Goal: Entertainment & Leisure: Consume media (video, audio)

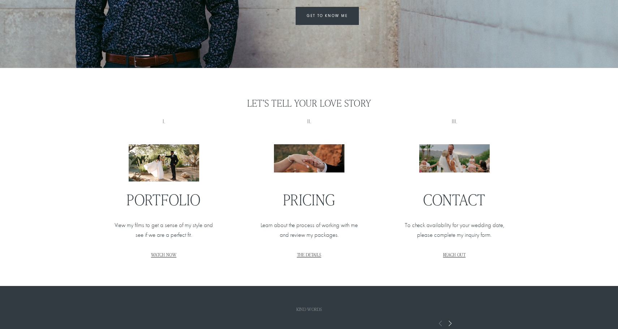
scroll to position [811, 0]
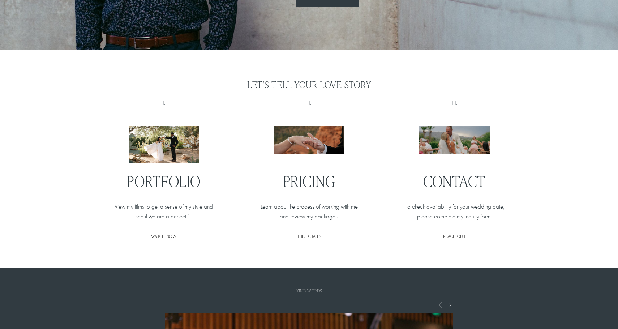
click at [308, 234] on span "THE DETAILS" at bounding box center [309, 236] width 24 height 6
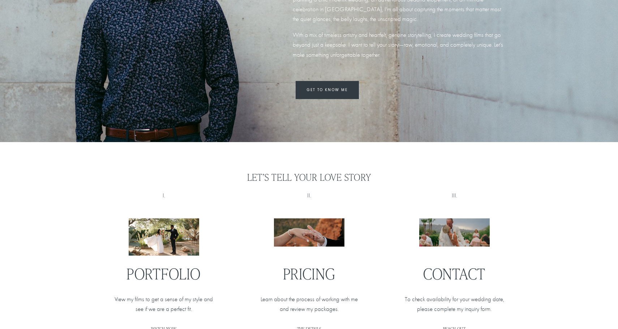
scroll to position [736, 0]
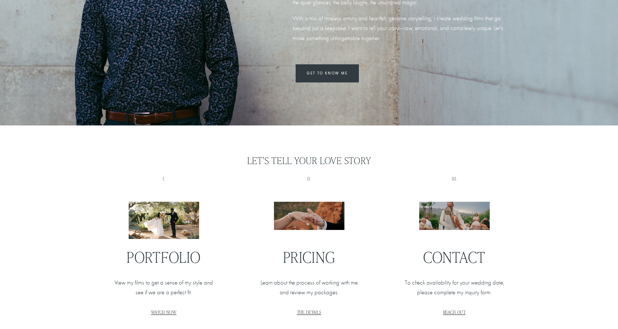
click at [310, 309] on span "THE DETAILS" at bounding box center [309, 312] width 24 height 6
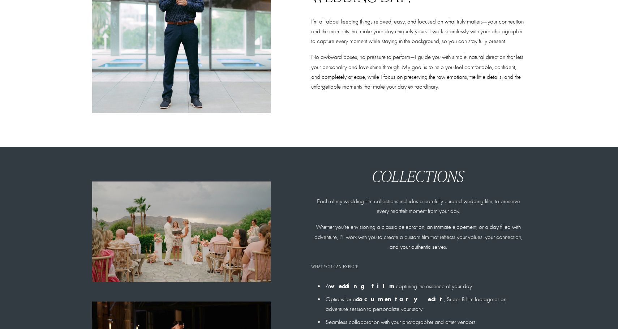
scroll to position [582, 0]
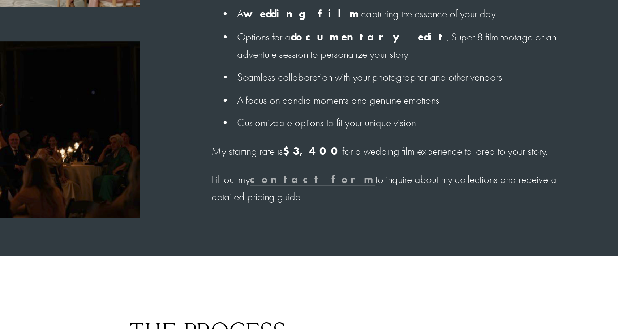
click at [415, 165] on p "My starting rate is $3,400 for a wedding film experience tailored to your story." at bounding box center [418, 164] width 215 height 10
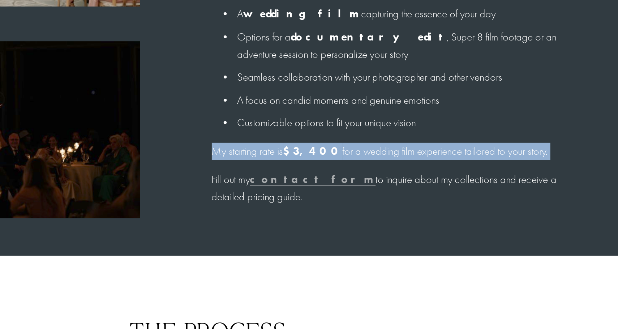
click at [415, 165] on p "My starting rate is $3,400 for a wedding film experience tailored to your story." at bounding box center [418, 164] width 215 height 10
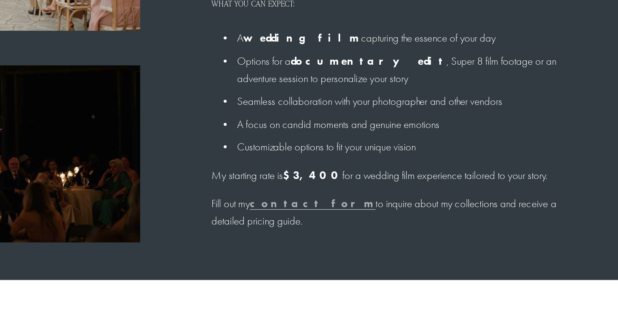
click at [413, 100] on p "Options for a documentary edit , Super 8 film footage or an adventure session t…" at bounding box center [425, 105] width 200 height 20
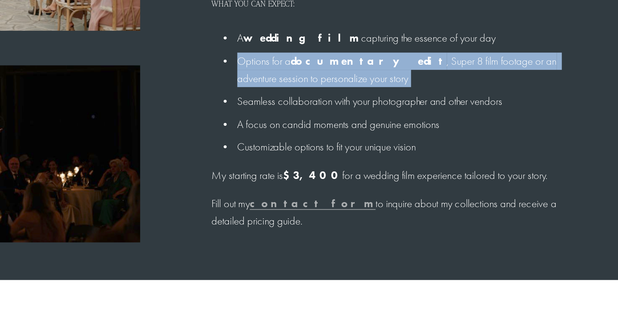
click at [413, 100] on p "Options for a documentary edit , Super 8 film footage or an adventure session t…" at bounding box center [425, 105] width 200 height 20
click at [404, 121] on p "Seamless collaboration with your photographer and other vendors" at bounding box center [425, 122] width 200 height 10
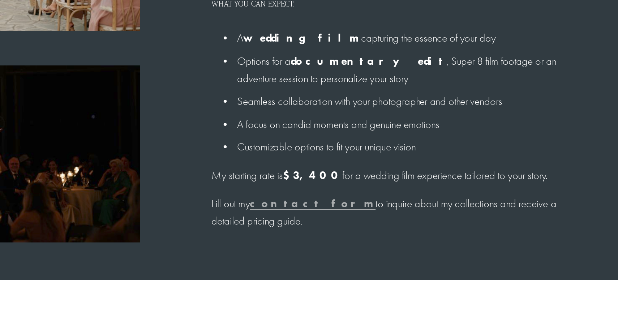
click at [404, 121] on p "Seamless collaboration with your photographer and other vendors" at bounding box center [425, 122] width 200 height 10
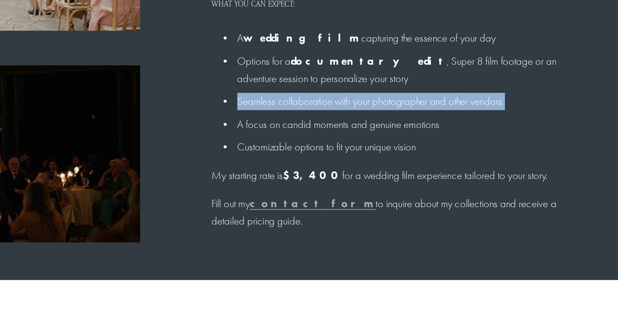
click at [397, 136] on p "A focus on candid moments and genuine emotions" at bounding box center [425, 135] width 200 height 10
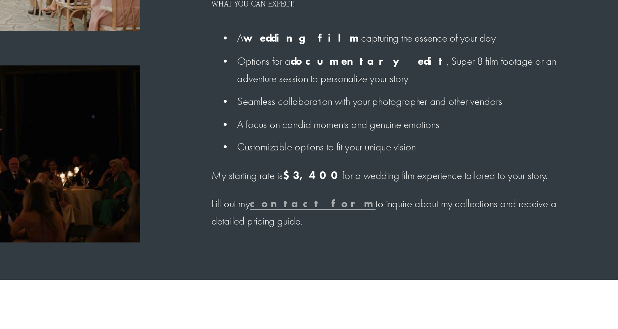
click at [397, 136] on p "A focus on candid moments and genuine emotions" at bounding box center [425, 135] width 200 height 10
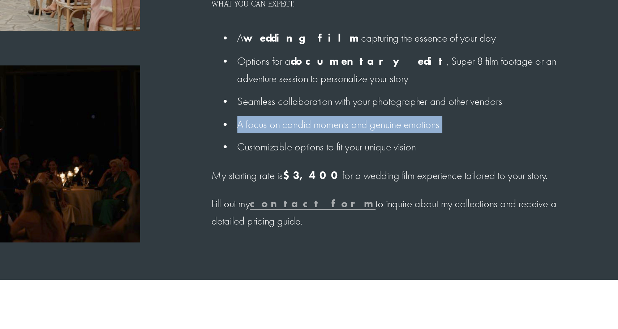
click at [391, 150] on p "Customizable options to fit your unique vision" at bounding box center [425, 148] width 200 height 10
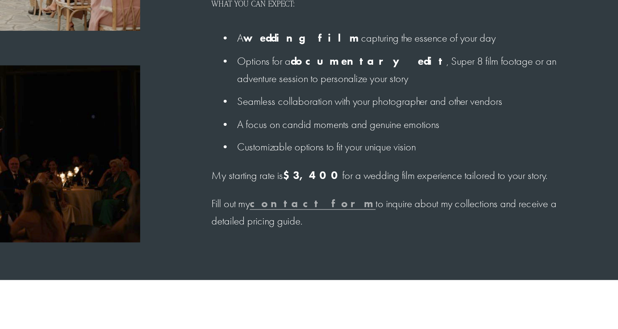
click at [391, 150] on p "Customizable options to fit your unique vision" at bounding box center [425, 148] width 200 height 10
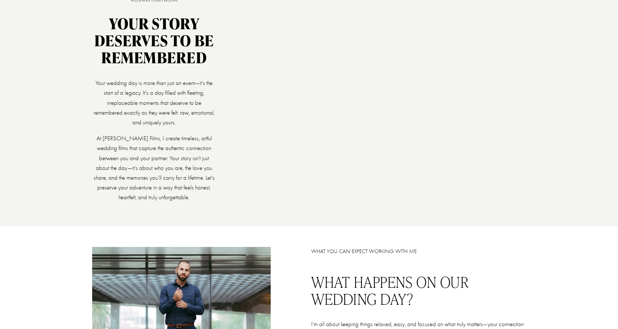
scroll to position [0, 0]
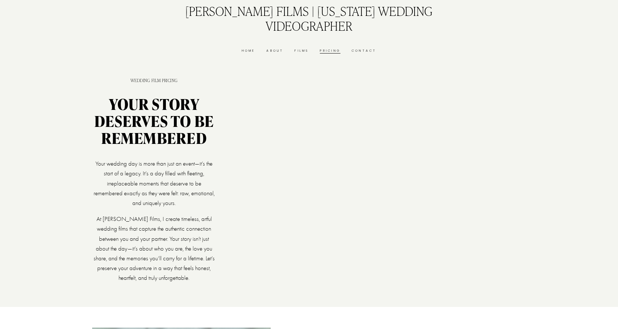
click at [247, 51] on link "Home" at bounding box center [249, 50] width 14 height 5
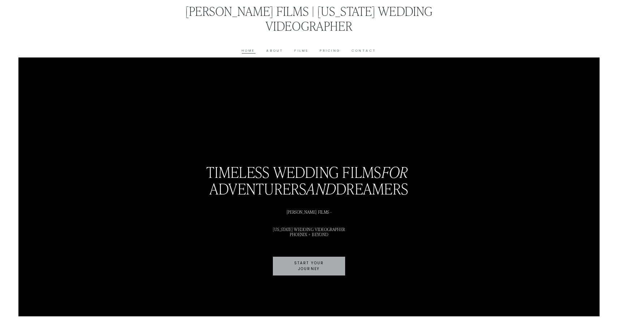
click at [301, 49] on link "Films" at bounding box center [301, 50] width 14 height 5
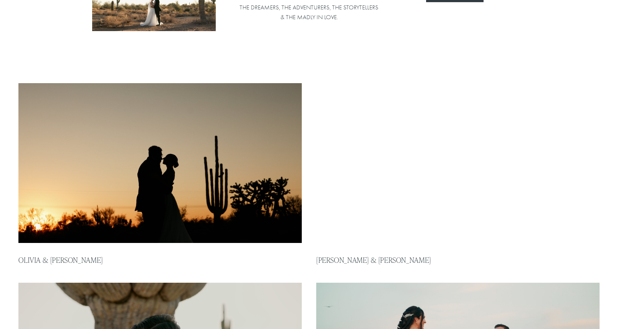
scroll to position [144, 0]
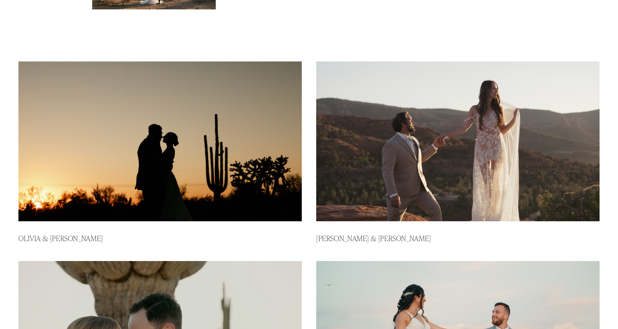
click at [205, 142] on img at bounding box center [160, 141] width 286 height 161
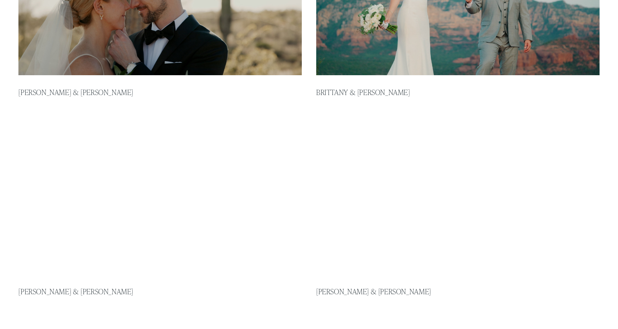
scroll to position [500, 0]
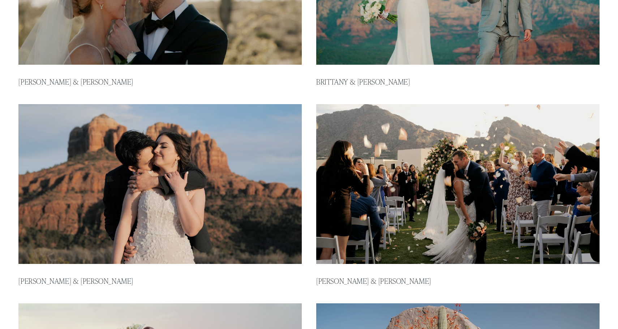
click at [429, 177] on img at bounding box center [458, 183] width 286 height 161
type input "****"
click at [428, 177] on img at bounding box center [458, 183] width 286 height 161
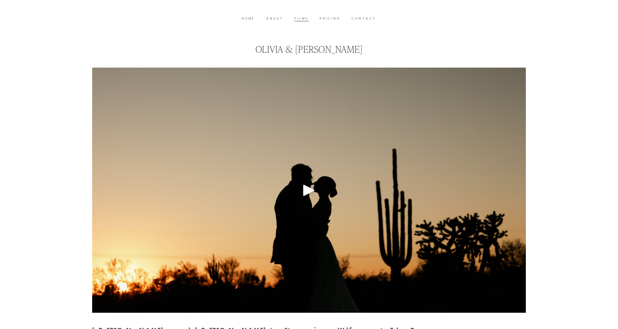
scroll to position [33, 0]
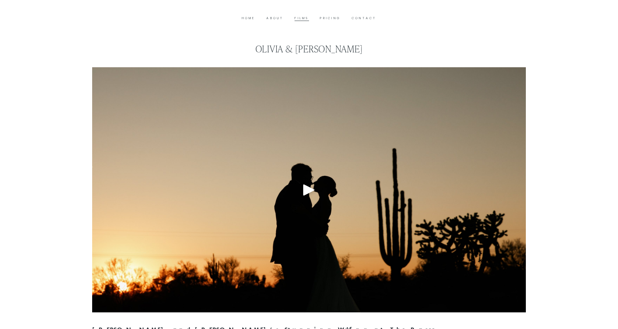
click at [294, 191] on div at bounding box center [309, 189] width 434 height 245
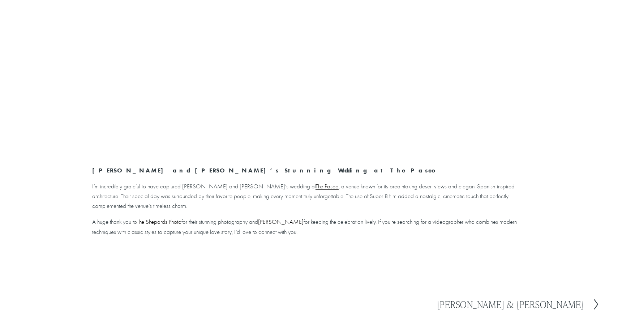
scroll to position [0, 0]
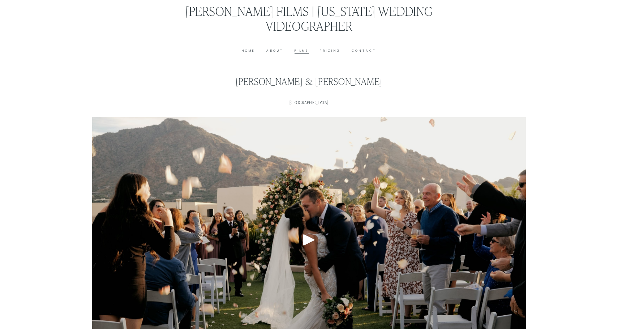
click at [314, 244] on div "Play" at bounding box center [308, 239] width 17 height 17
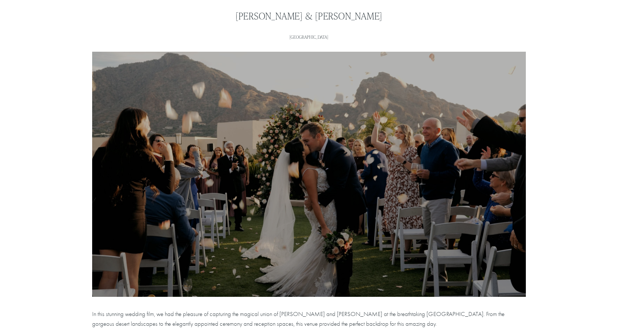
scroll to position [81, 0]
